Goal: Find specific page/section: Find specific page/section

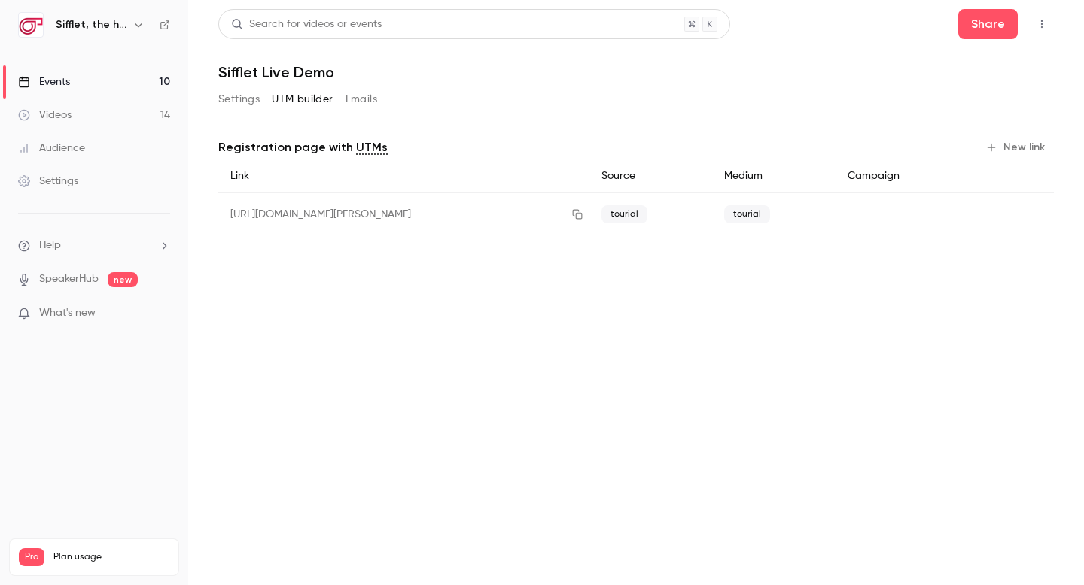
click at [78, 71] on link "Events 10" at bounding box center [94, 81] width 188 height 33
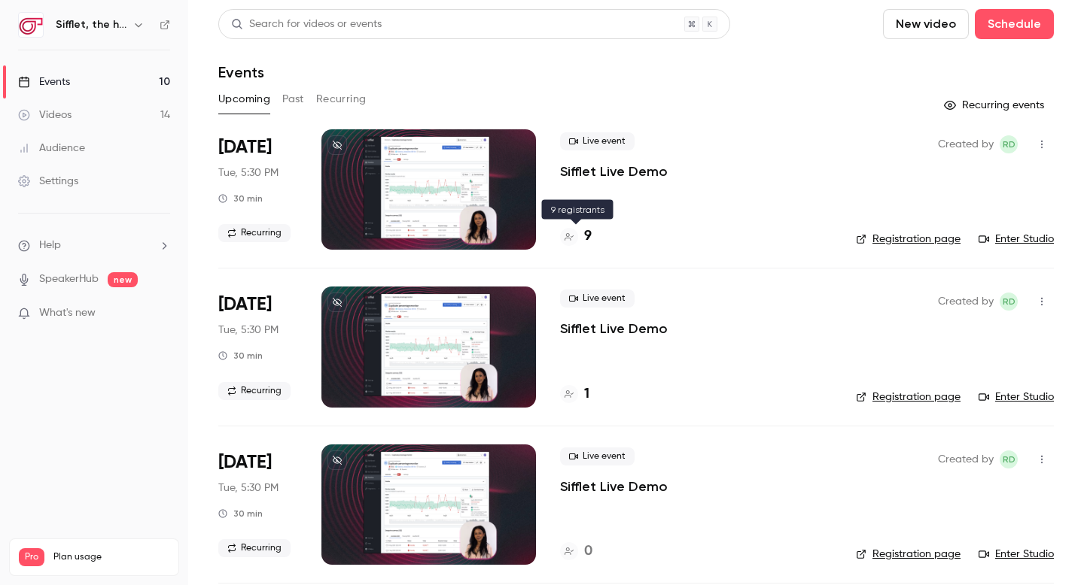
click at [583, 233] on div "9" at bounding box center [576, 236] width 32 height 20
